Goal: Register for event/course

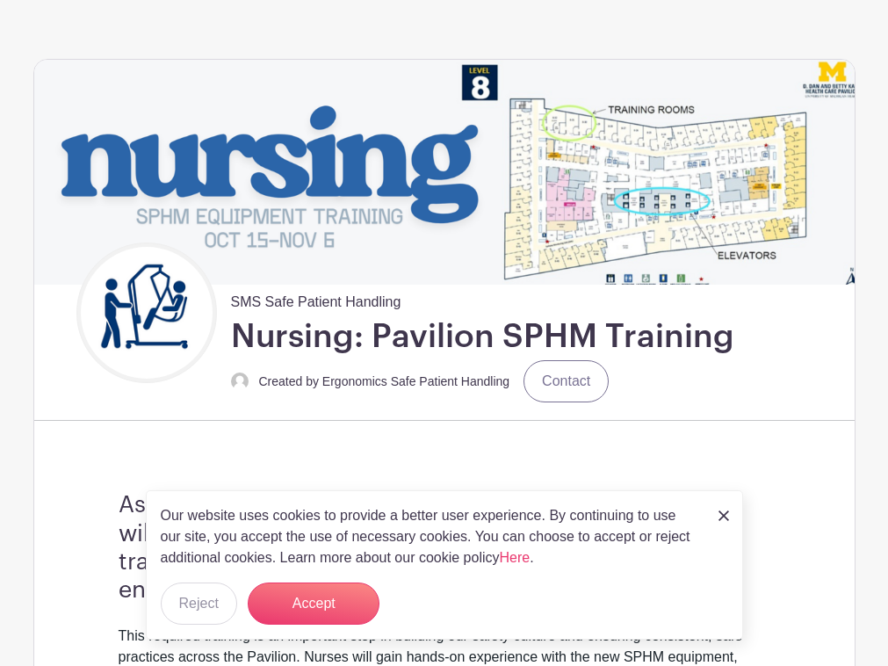
scroll to position [108, 0]
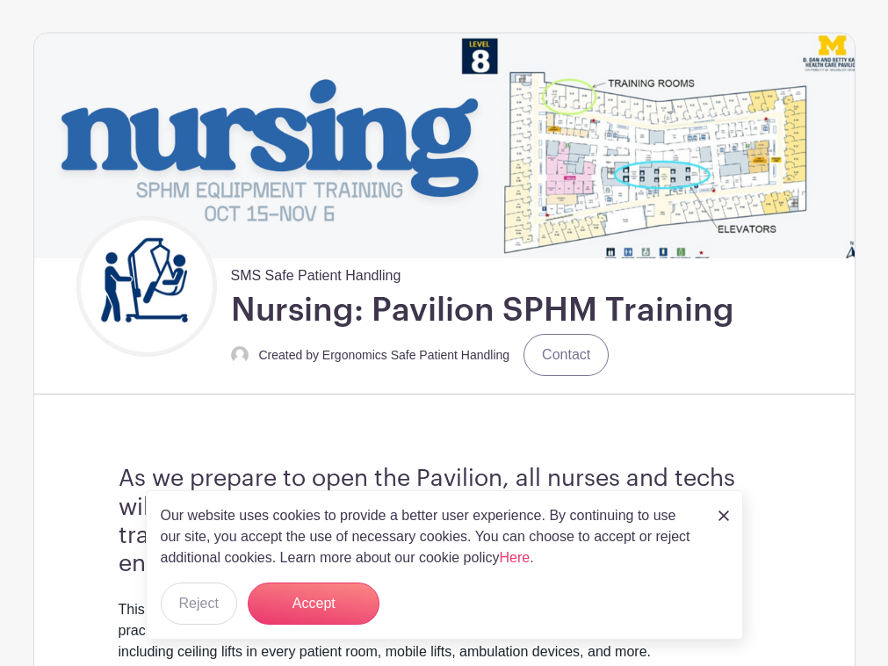
click at [726, 511] on img at bounding box center [724, 516] width 11 height 11
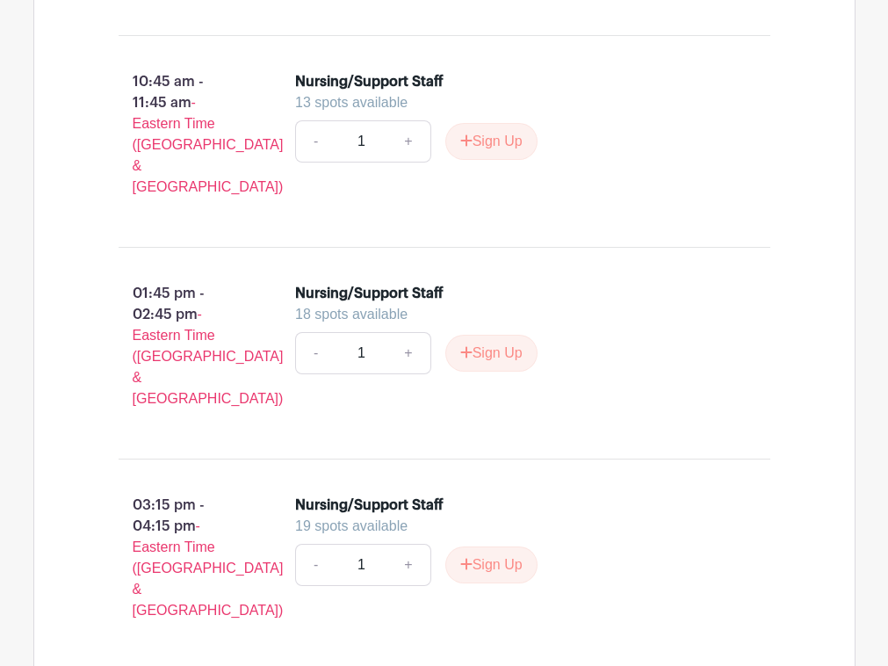
scroll to position [2069, 0]
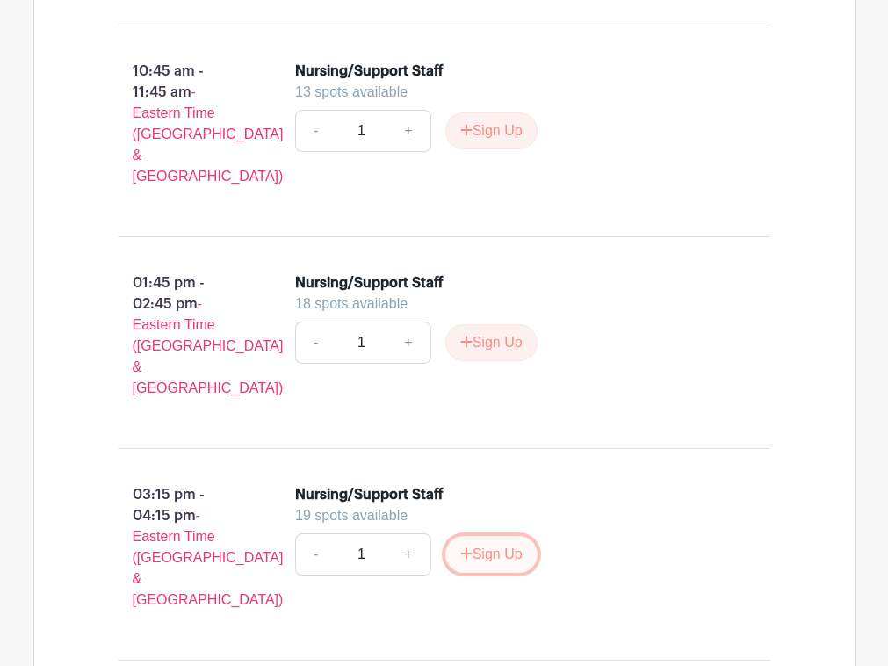
click at [489, 536] on button "Sign Up" at bounding box center [492, 554] width 92 height 37
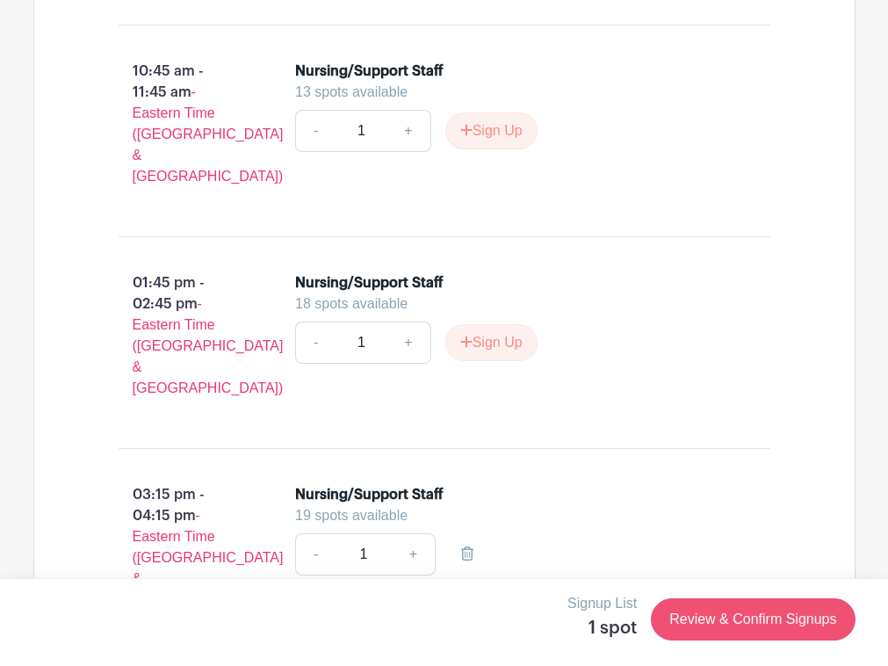
click at [780, 625] on link "Review & Confirm Signups" at bounding box center [753, 619] width 204 height 42
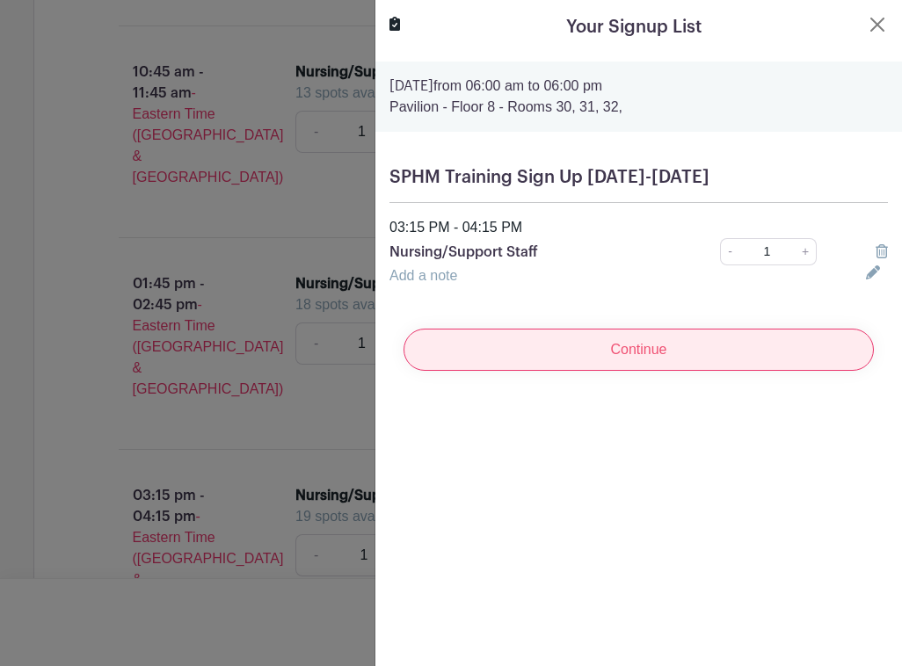
click at [678, 344] on input "Continue" at bounding box center [638, 350] width 470 height 42
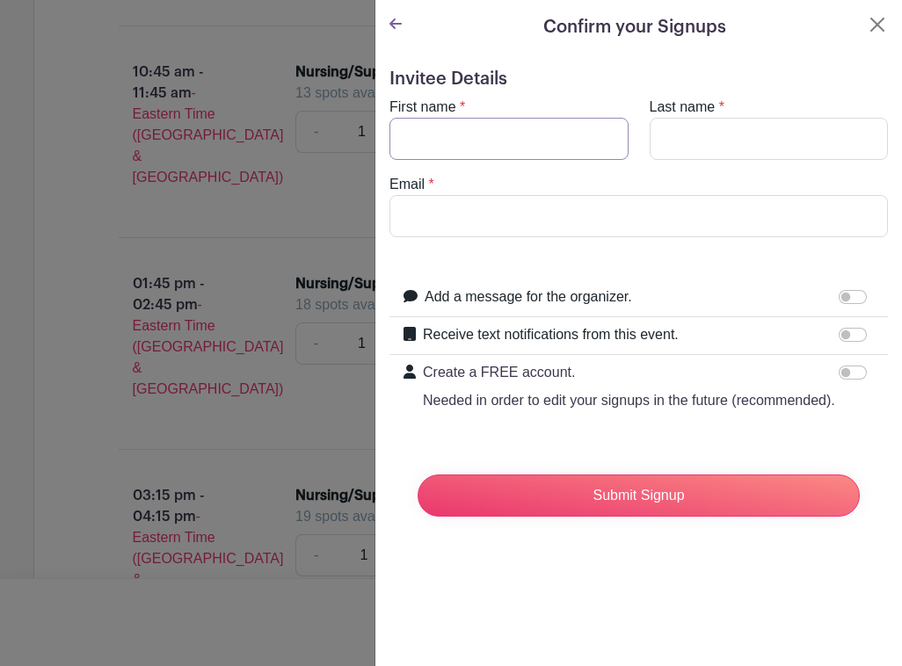
click at [537, 148] on input "First name" at bounding box center [508, 139] width 239 height 42
type input "[PERSON_NAME]"
type input "l"
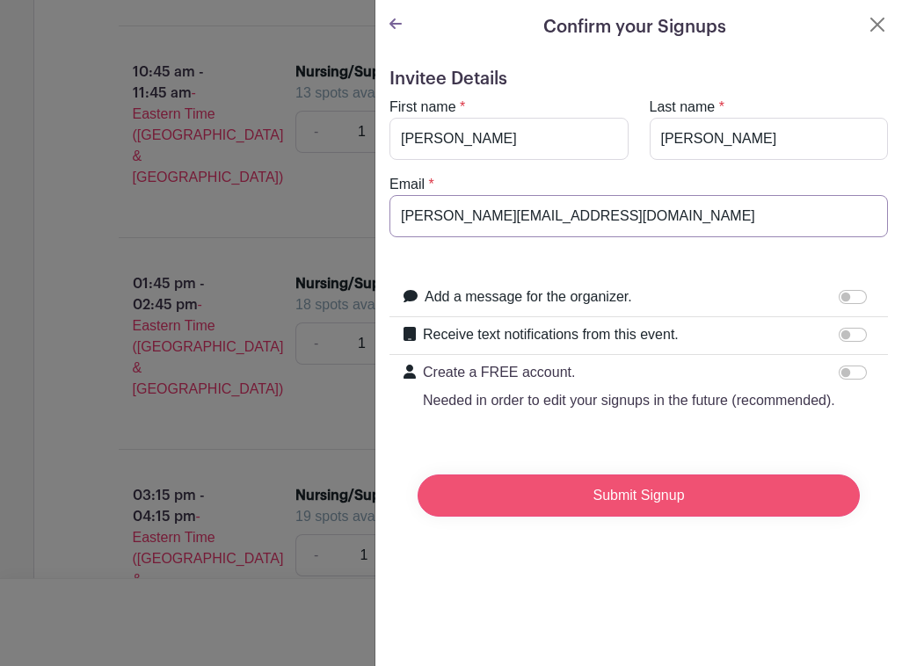
type input "[PERSON_NAME][EMAIL_ADDRESS][DOMAIN_NAME]"
click at [638, 511] on input "Submit Signup" at bounding box center [638, 496] width 442 height 42
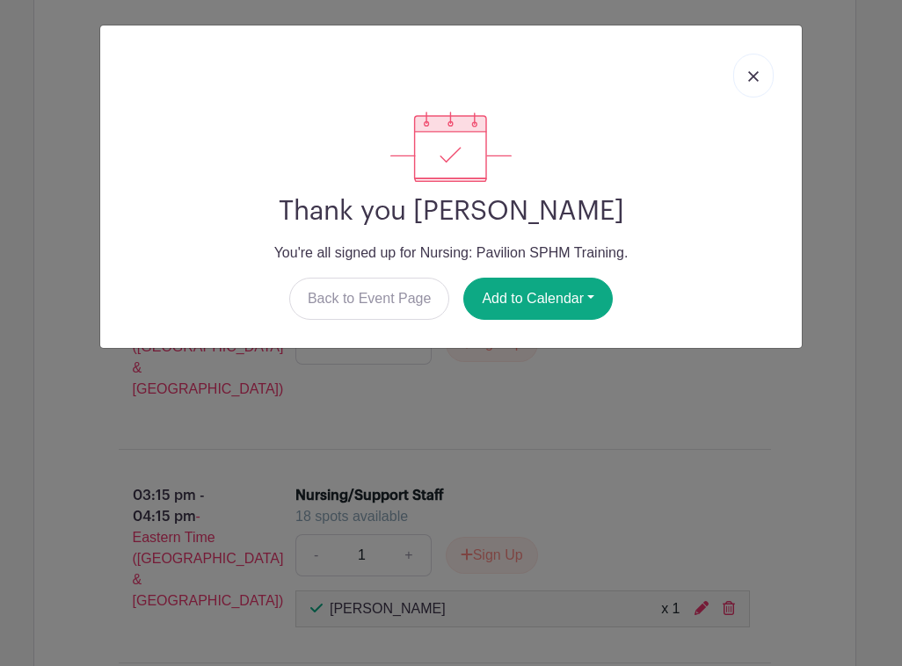
click at [753, 75] on img at bounding box center [753, 76] width 11 height 11
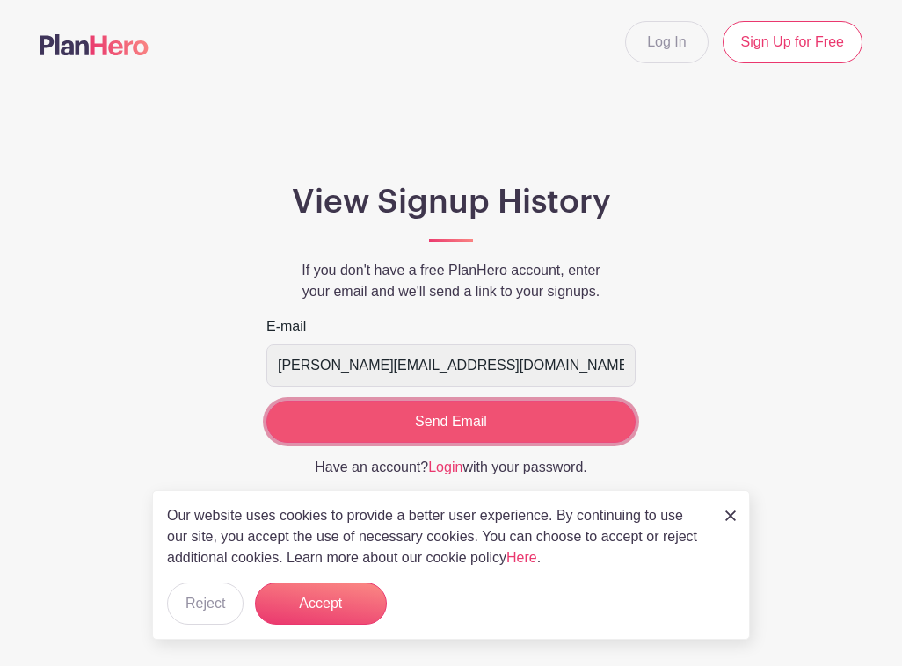
click at [473, 422] on input "Send Email" at bounding box center [450, 422] width 369 height 42
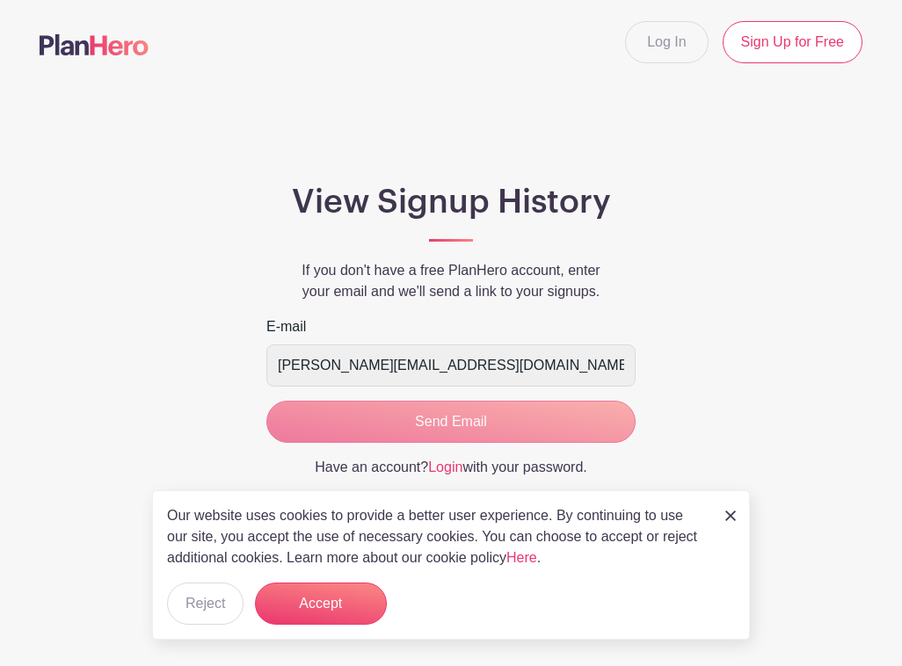
click at [729, 513] on img at bounding box center [730, 516] width 11 height 11
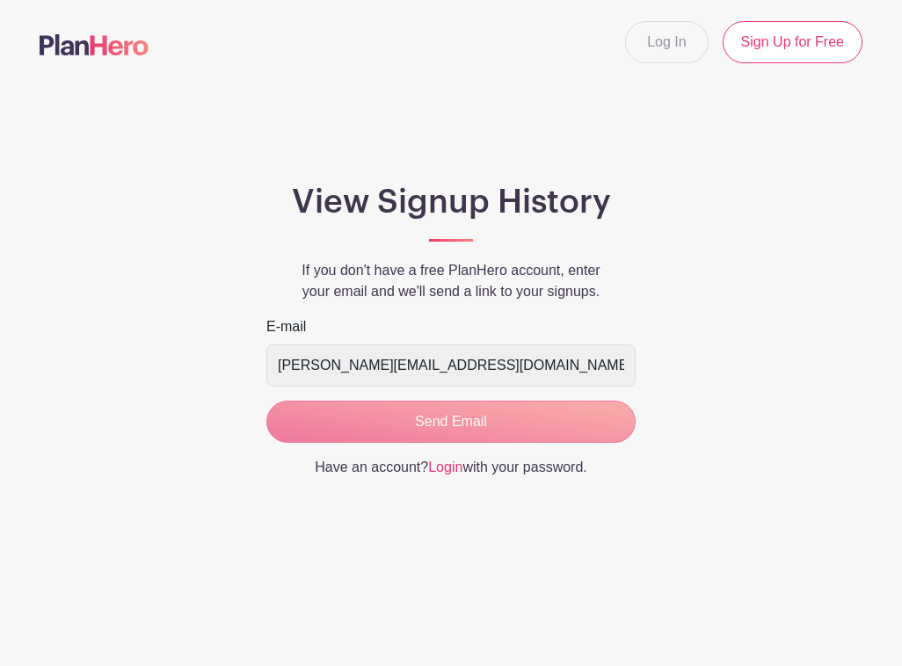
click at [528, 427] on form "E-mail shippert@med.umich.edu Send Email" at bounding box center [450, 379] width 369 height 127
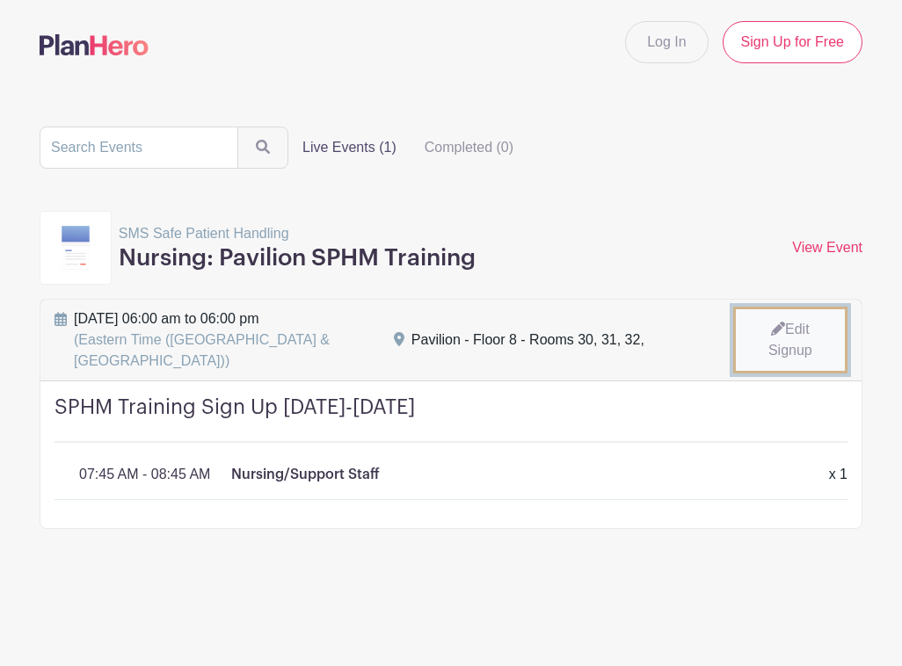
click at [779, 337] on link "Edit Signup" at bounding box center [790, 340] width 114 height 67
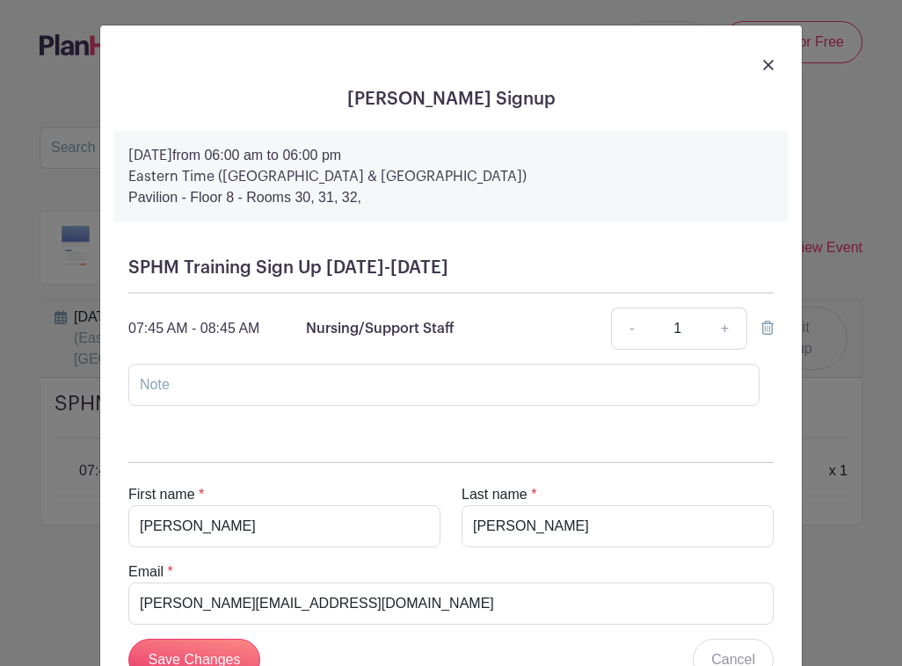
click at [356, 327] on span "Nursing/Support Staff" at bounding box center [380, 329] width 149 height 14
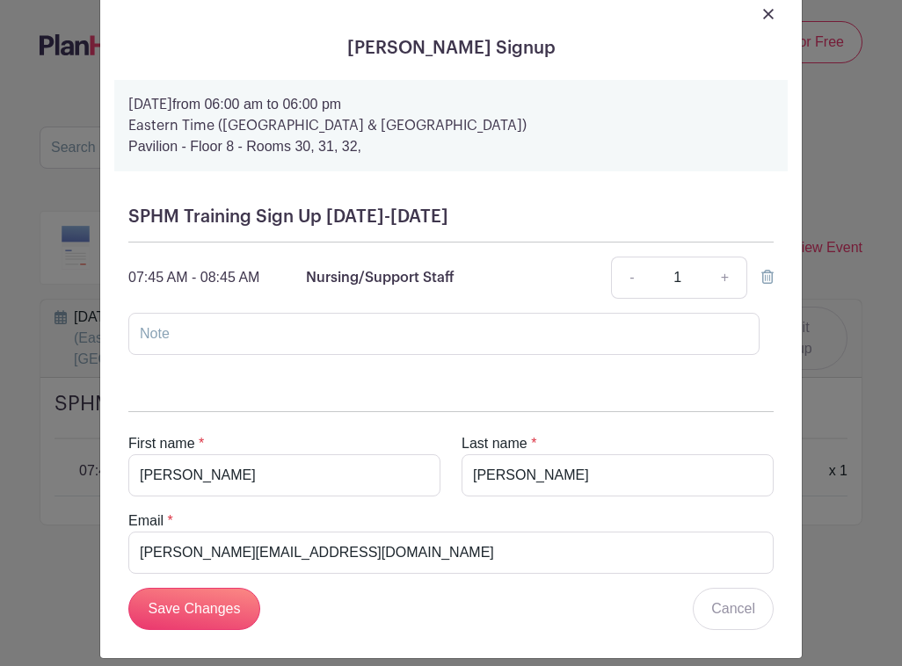
scroll to position [69, 0]
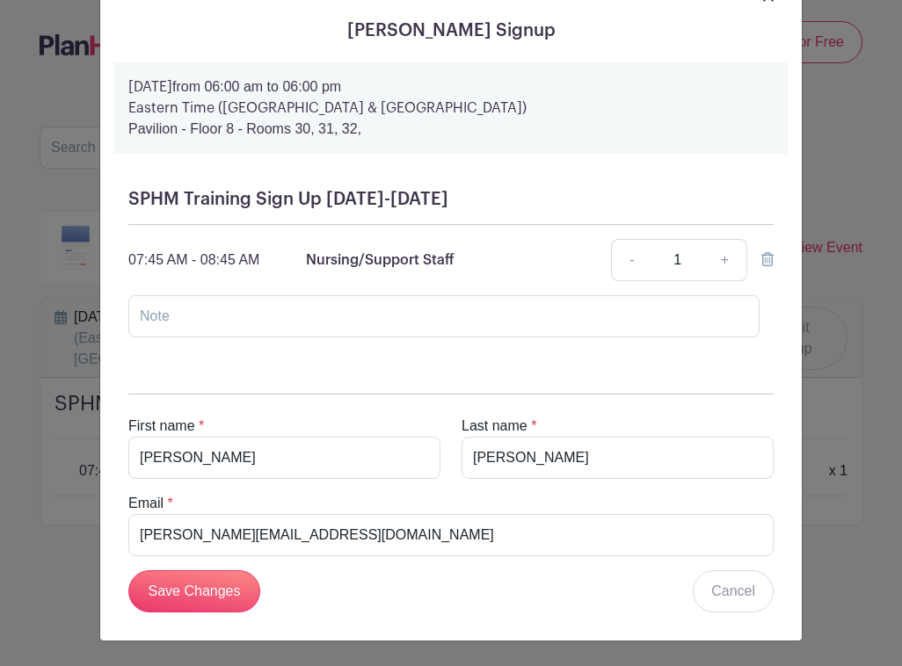
click at [761, 257] on icon at bounding box center [767, 259] width 12 height 14
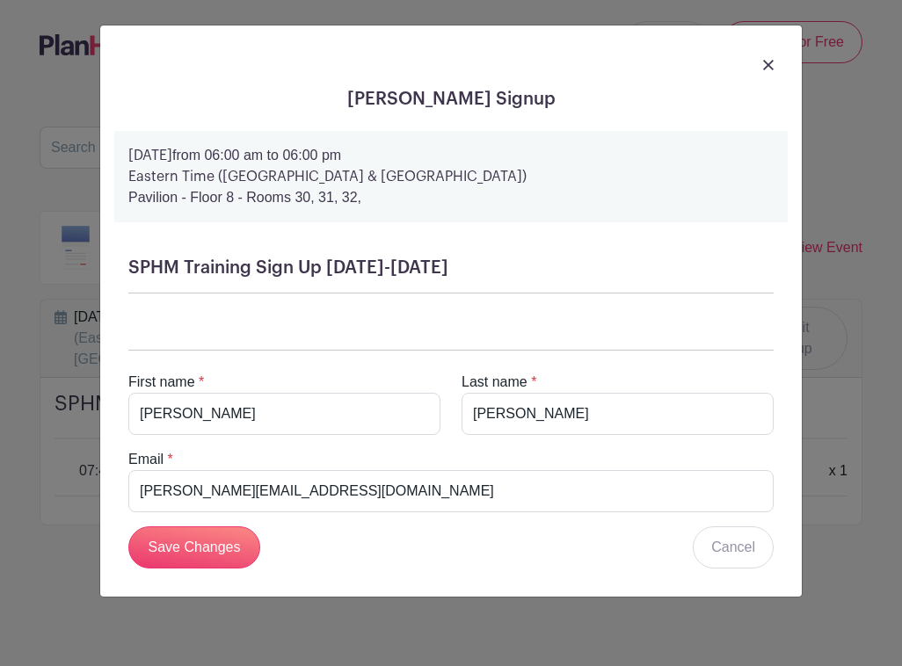
scroll to position [0, 0]
click at [736, 547] on link "Cancel" at bounding box center [732, 547] width 81 height 42
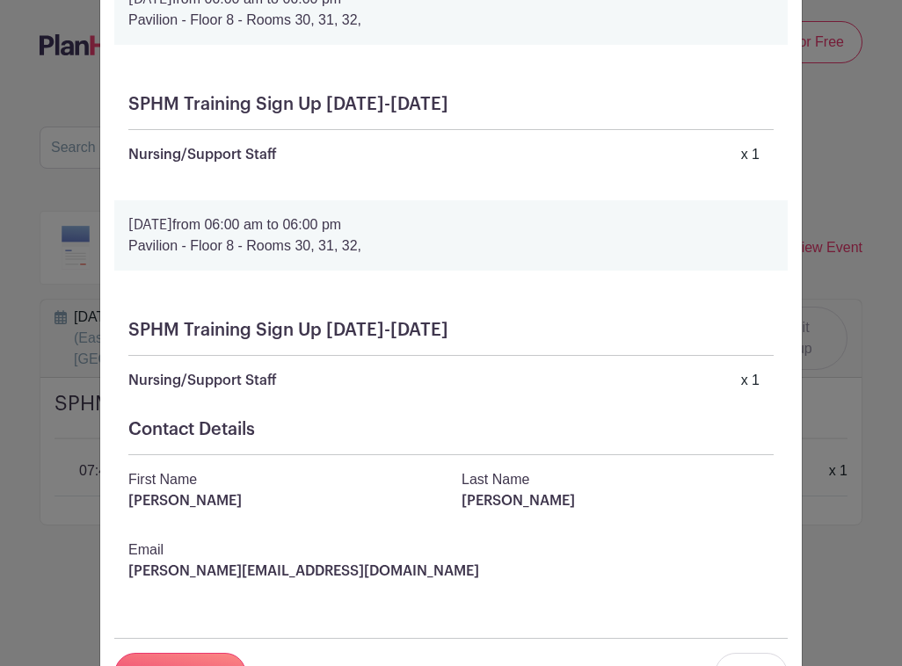
scroll to position [225, 0]
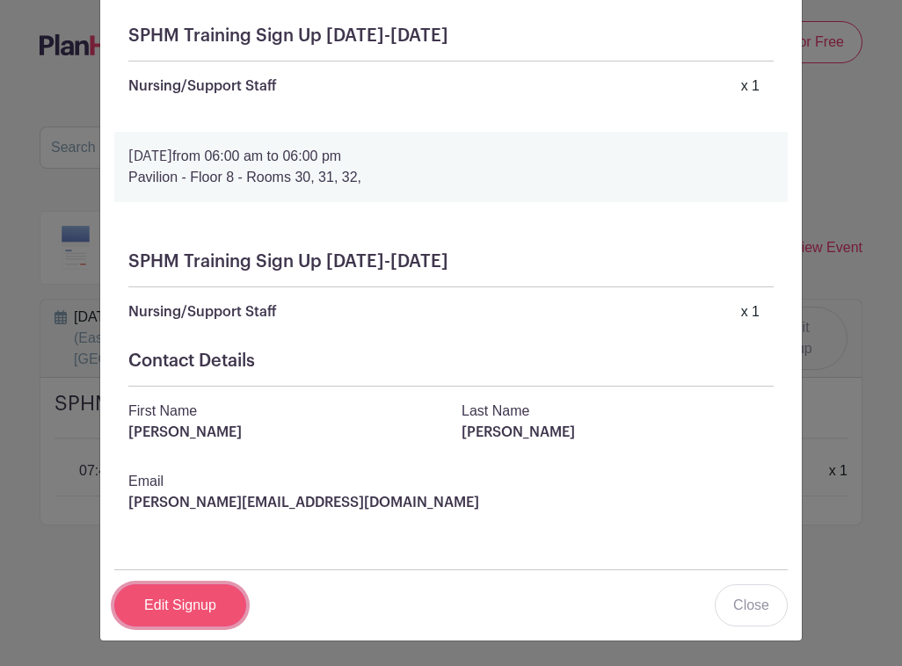
click at [197, 609] on link "Edit Signup" at bounding box center [180, 605] width 132 height 42
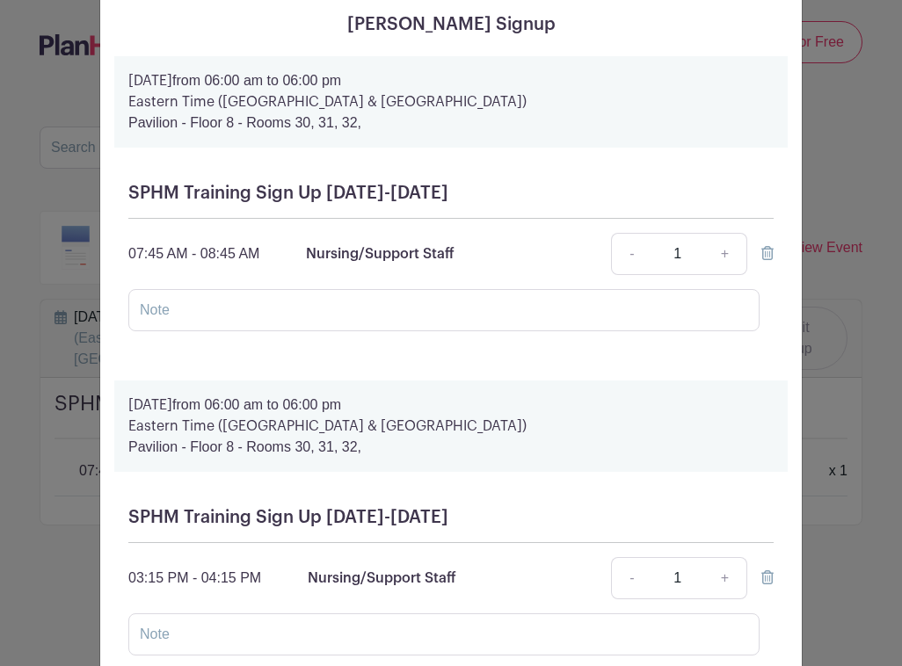
scroll to position [71, 0]
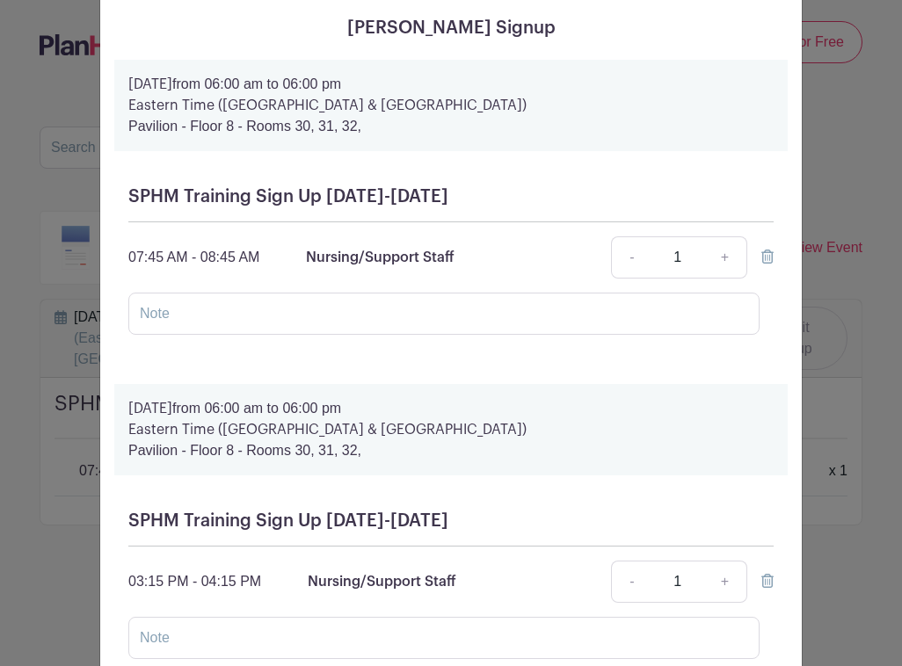
click at [761, 256] on icon at bounding box center [767, 257] width 12 height 14
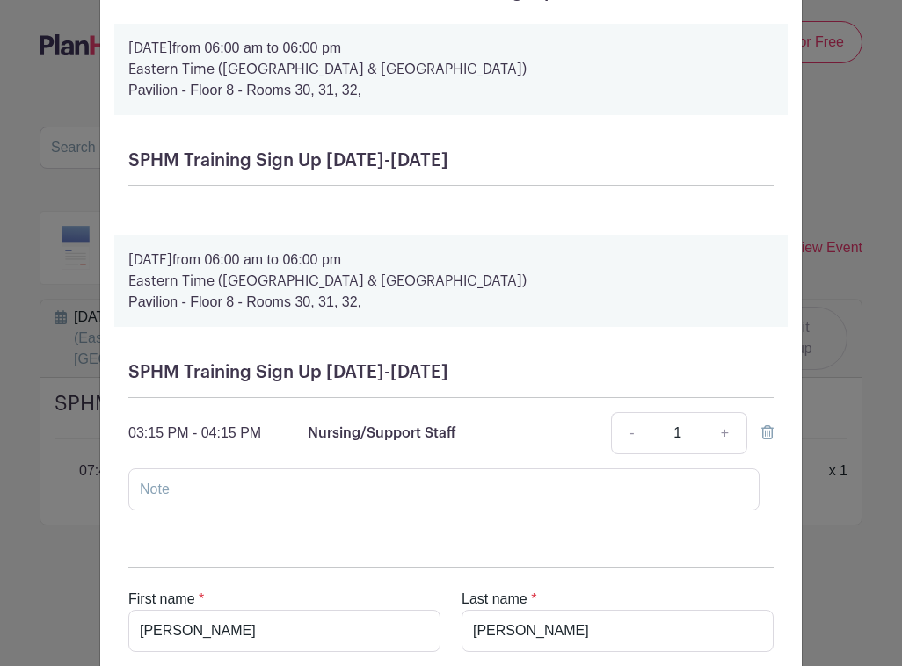
scroll to position [280, 0]
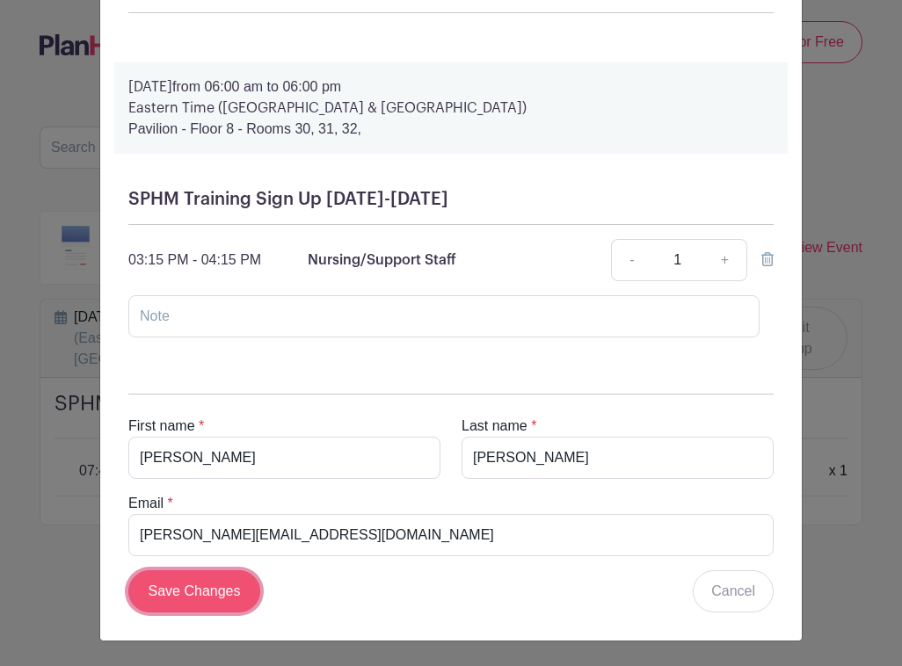
click at [224, 589] on input "Save Changes" at bounding box center [194, 591] width 132 height 42
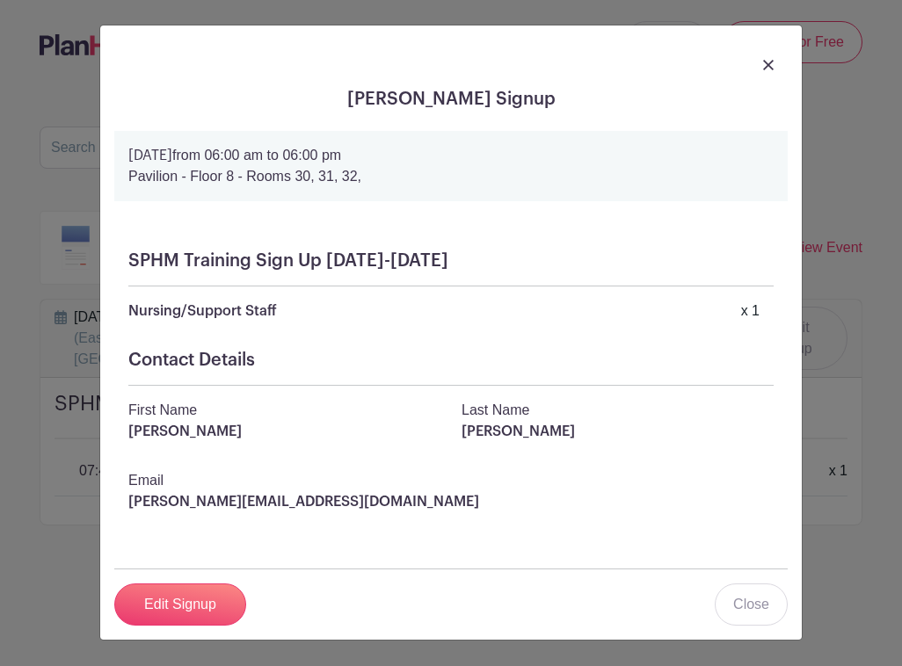
scroll to position [0, 0]
click at [767, 62] on img at bounding box center [768, 65] width 11 height 11
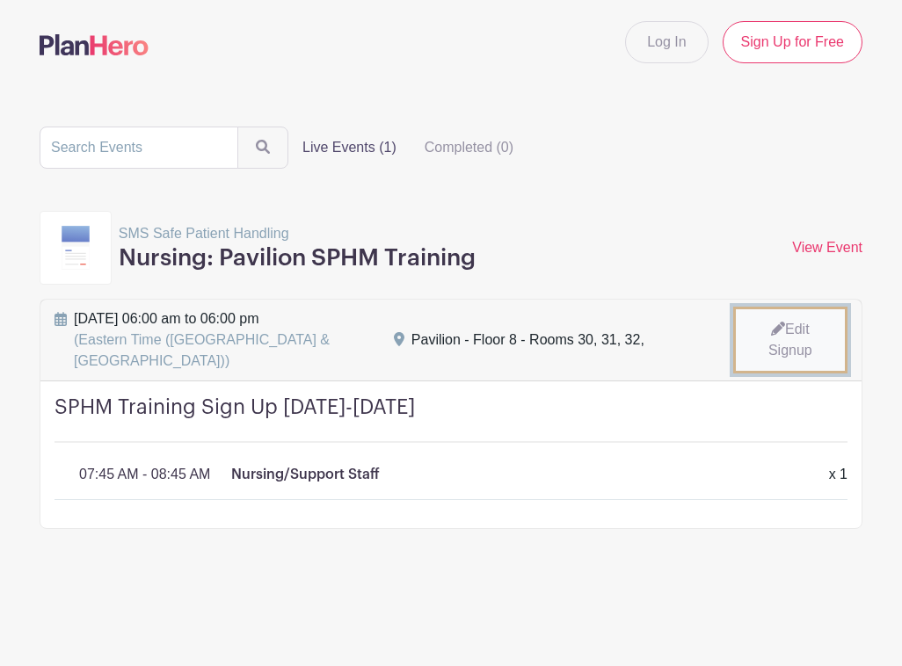
click at [801, 351] on link "Edit Signup" at bounding box center [790, 340] width 114 height 67
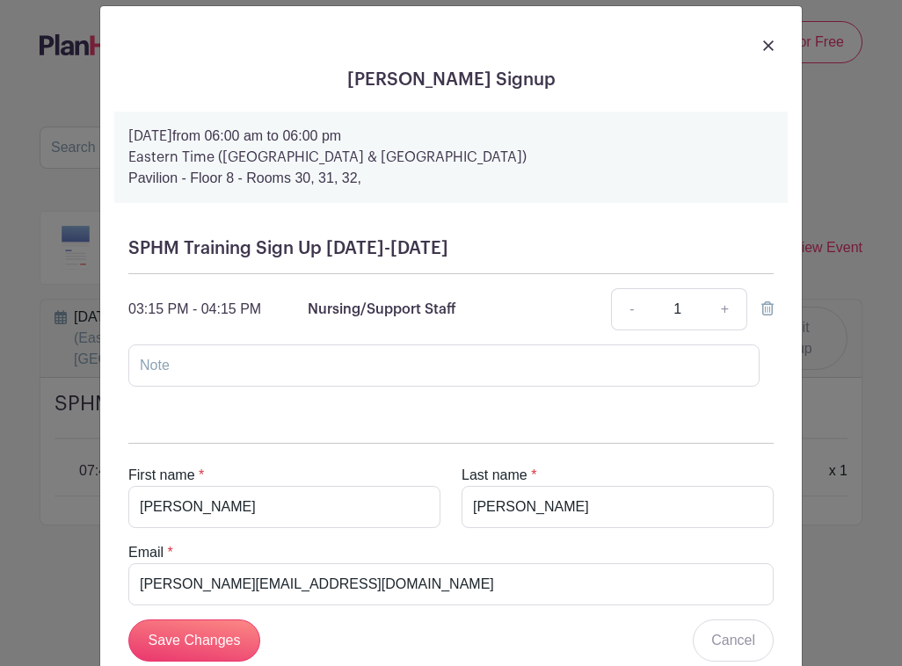
scroll to position [69, 0]
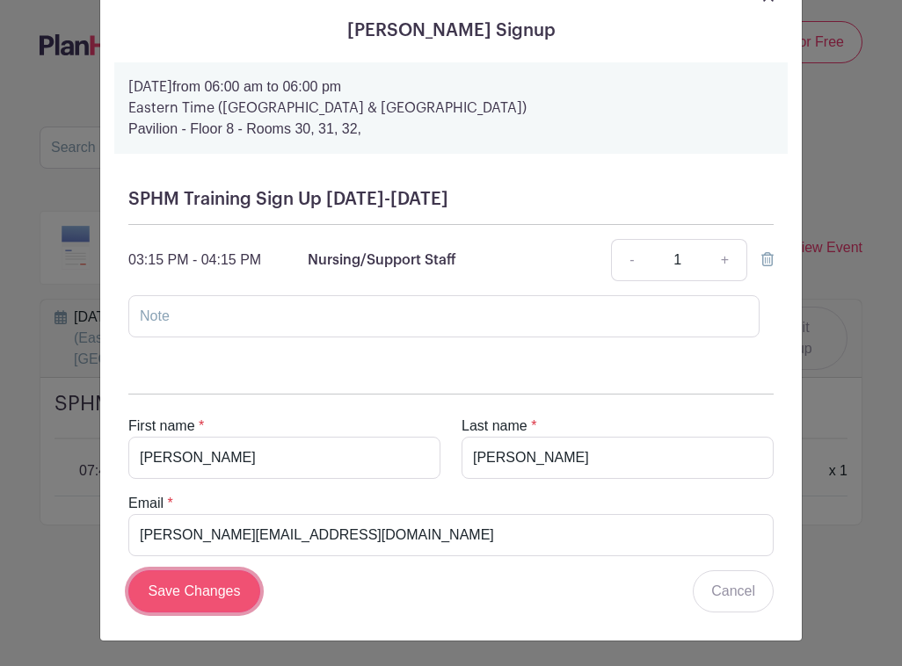
click at [206, 591] on input "Save Changes" at bounding box center [194, 591] width 132 height 42
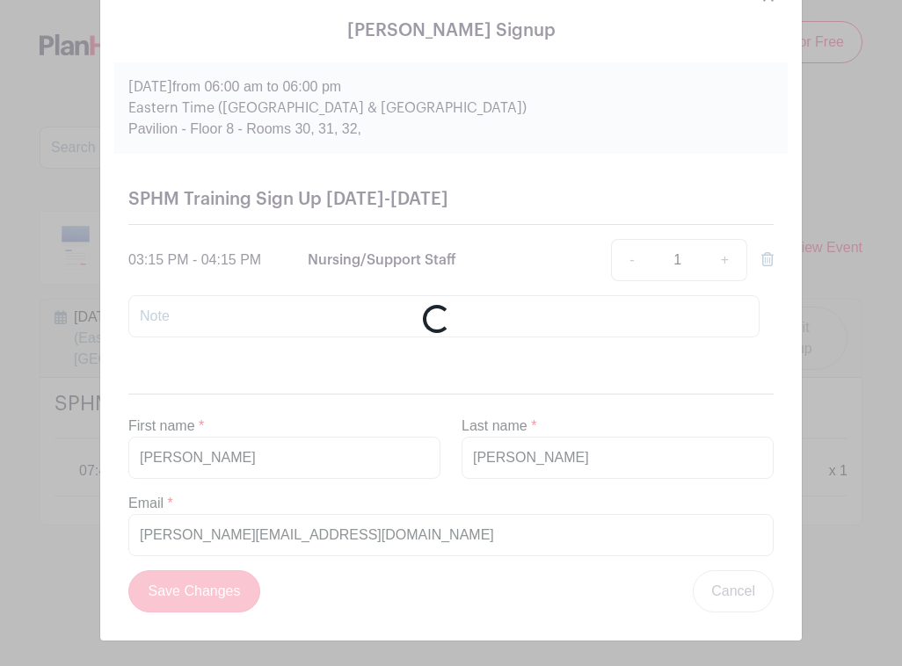
scroll to position [0, 0]
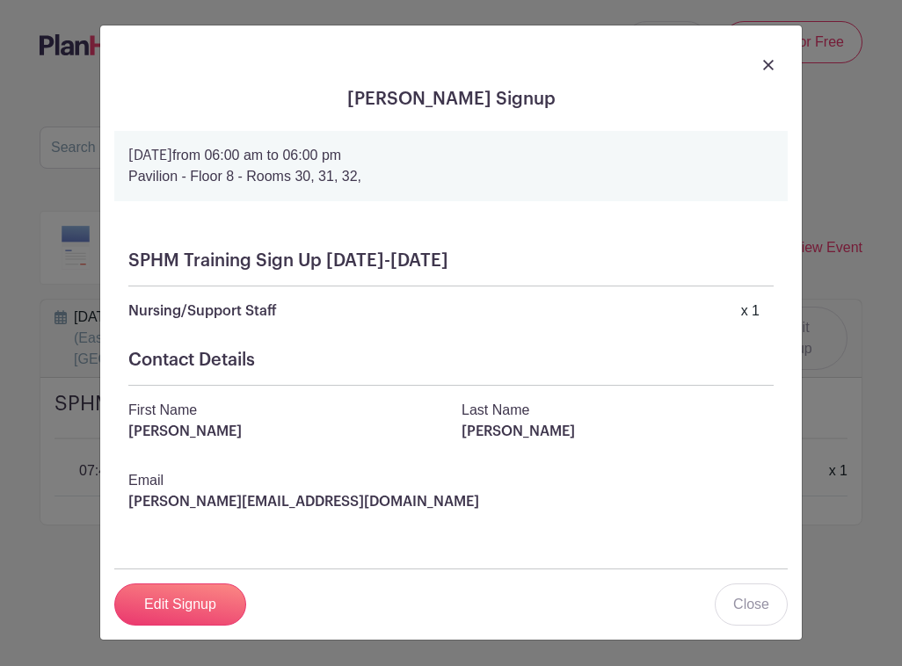
click at [760, 62] on div at bounding box center [450, 64] width 673 height 49
click at [773, 67] on div at bounding box center [450, 64] width 673 height 49
click at [760, 65] on div at bounding box center [450, 64] width 673 height 49
click at [771, 65] on img at bounding box center [768, 65] width 11 height 11
